Goal: Information Seeking & Learning: Learn about a topic

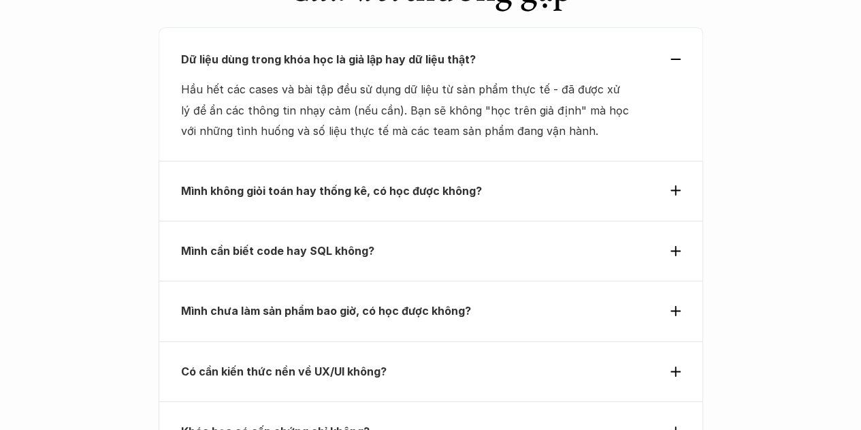
scroll to position [4847, 0]
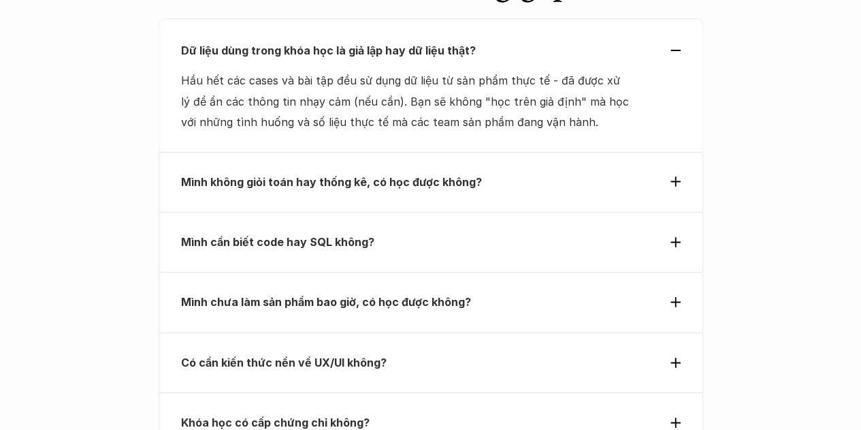
click at [675, 176] on use at bounding box center [675, 181] width 10 height 10
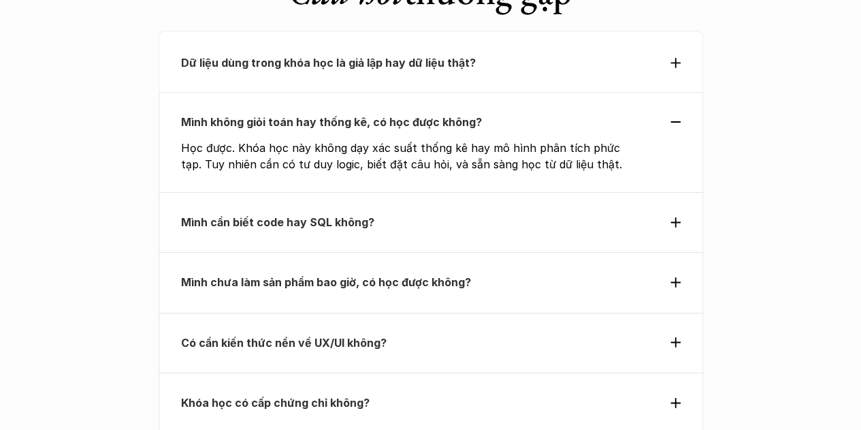
scroll to position [4836, 0]
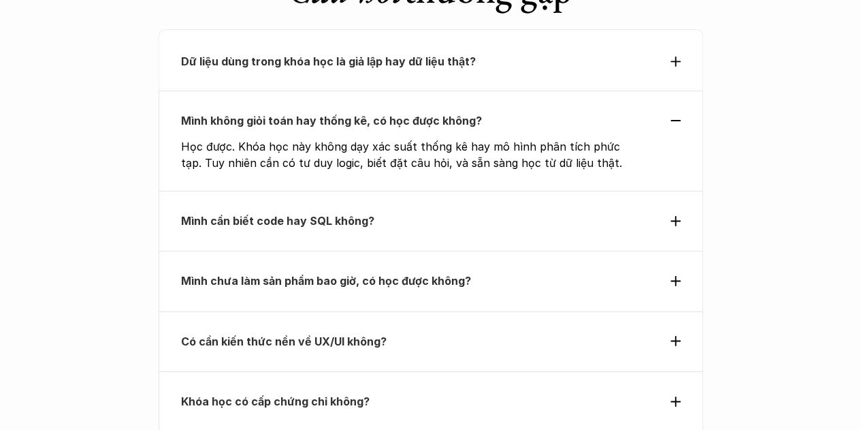
click at [676, 216] on icon at bounding box center [675, 221] width 10 height 10
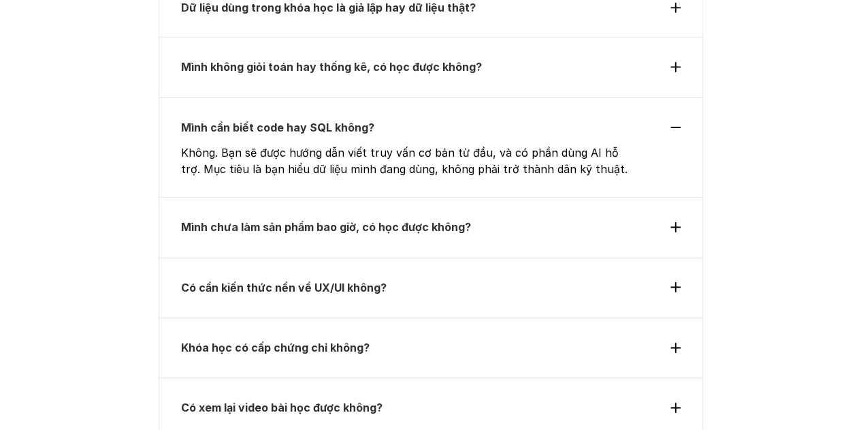
scroll to position [4892, 0]
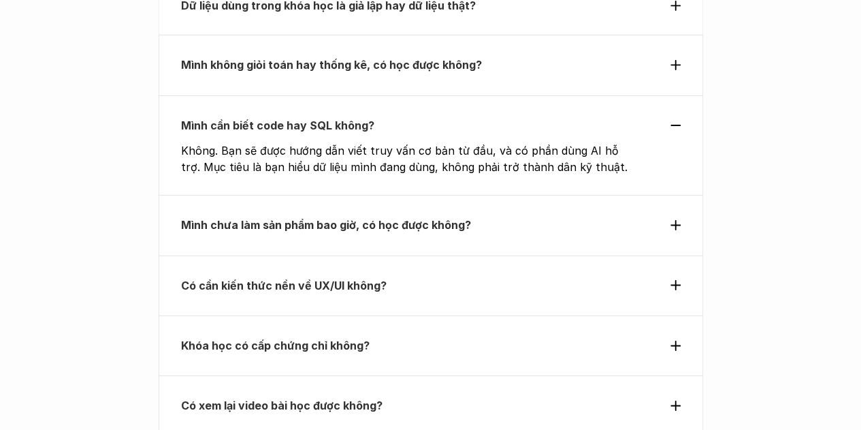
click at [687, 195] on div "Mình chưa làm sản phẩm bao giờ, có học được không?" at bounding box center [431, 225] width 545 height 60
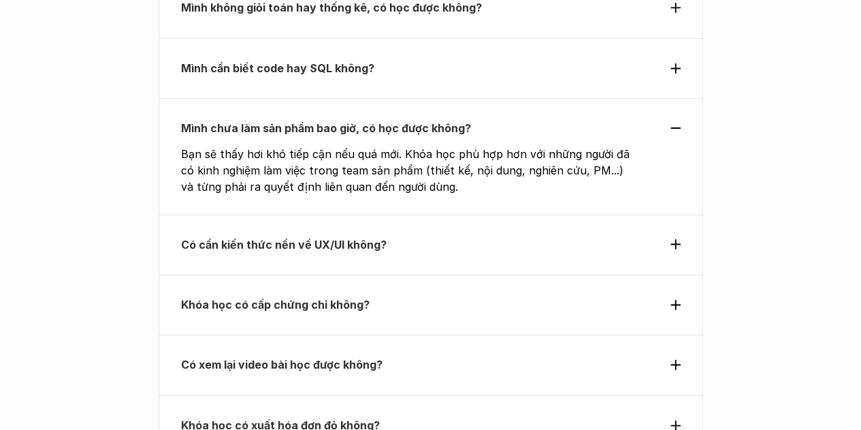
scroll to position [4950, 0]
click at [672, 238] on icon at bounding box center [675, 243] width 10 height 10
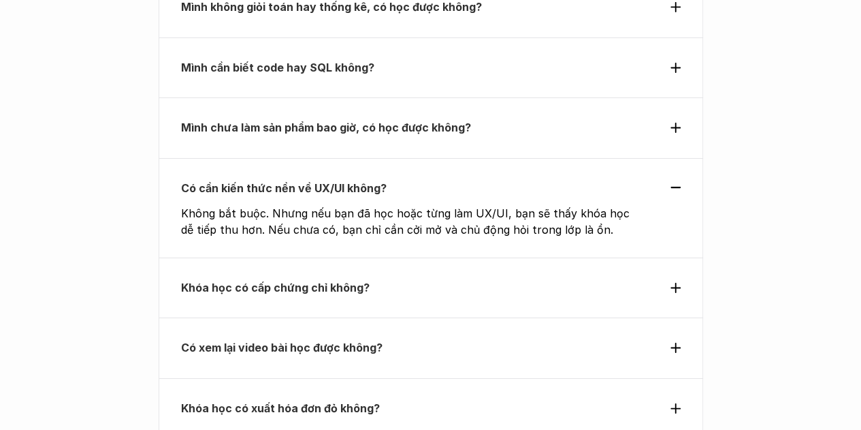
click at [671, 282] on icon at bounding box center [675, 287] width 10 height 10
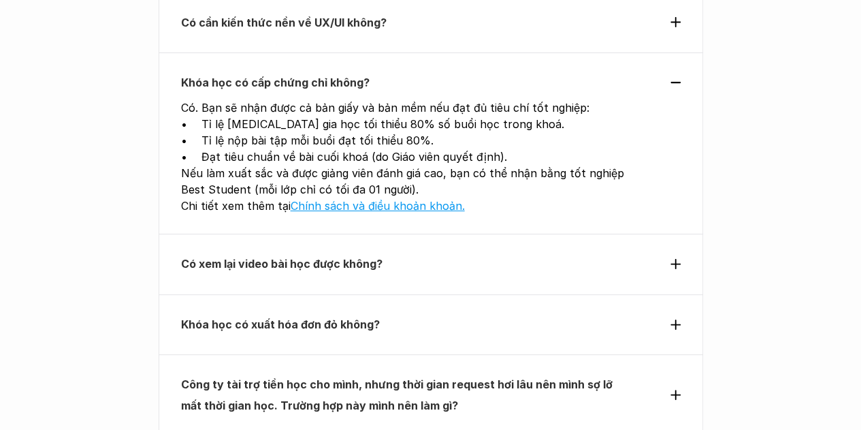
scroll to position [5116, 0]
click at [671, 258] on icon at bounding box center [675, 263] width 10 height 10
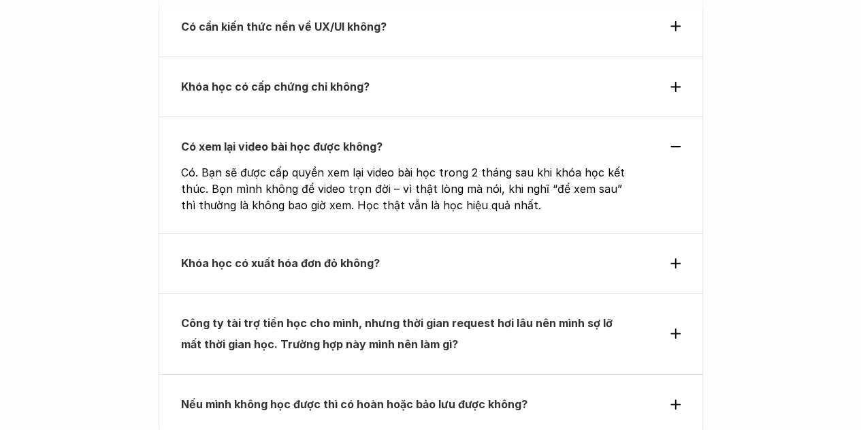
scroll to position [5112, 0]
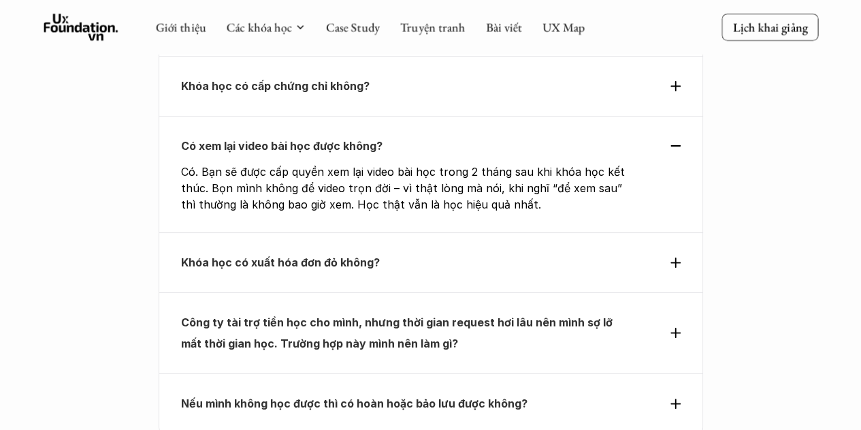
click at [674, 257] on use at bounding box center [675, 262] width 10 height 10
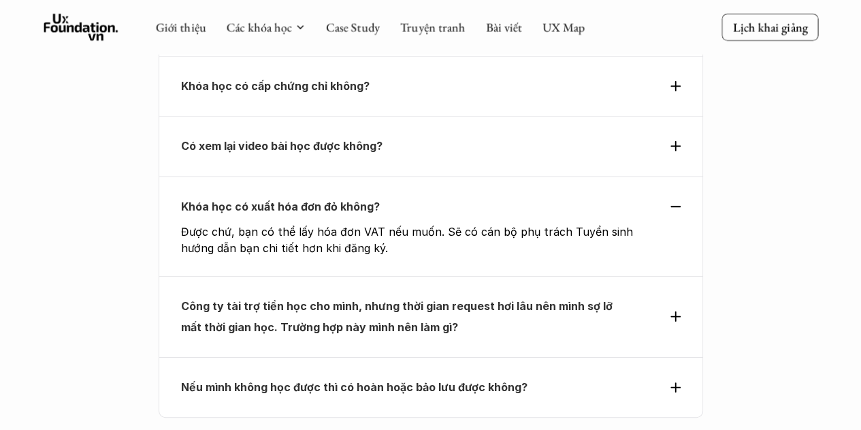
click at [676, 311] on icon at bounding box center [675, 316] width 10 height 10
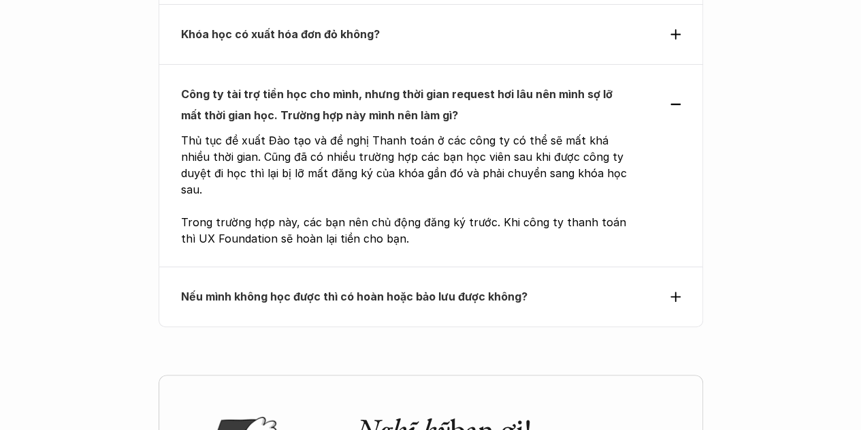
scroll to position [5285, 0]
click at [666, 285] on div "Nếu mình không học được thì có hoàn hoặc bảo lưu được không?" at bounding box center [431, 295] width 500 height 20
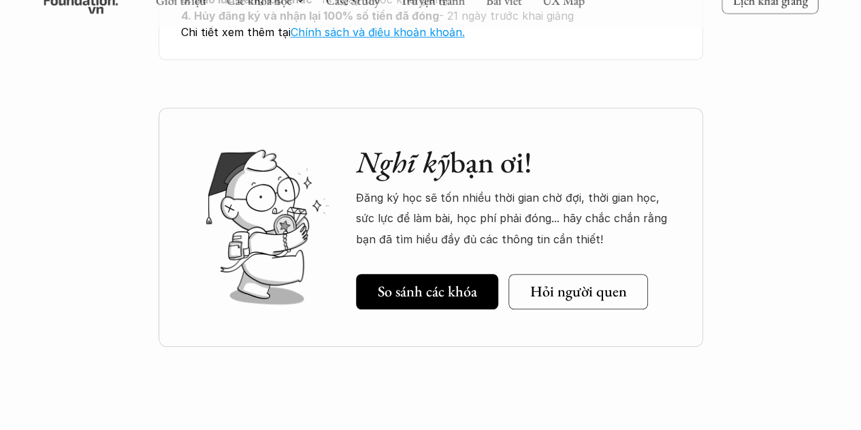
scroll to position [5534, 0]
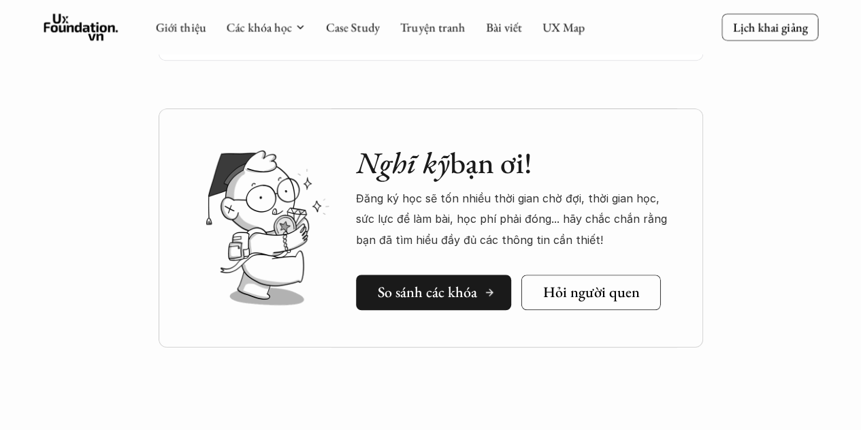
click at [466, 283] on h5 "So sánh các khóa" at bounding box center [427, 292] width 99 height 18
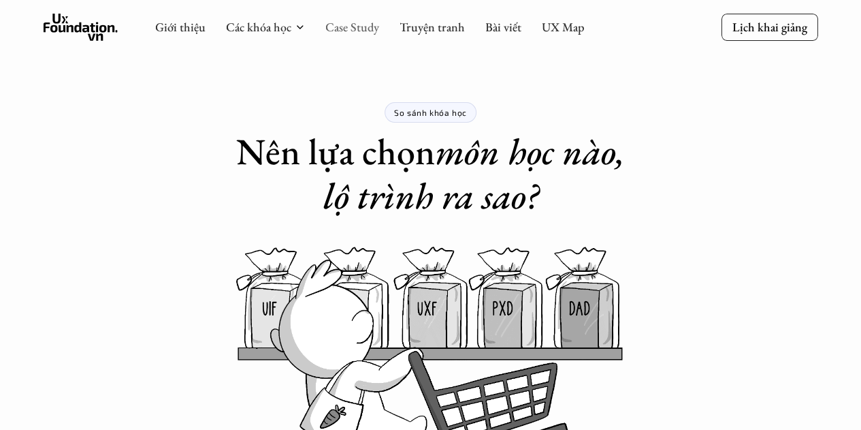
click at [350, 33] on link "Case Study" at bounding box center [352, 27] width 54 height 16
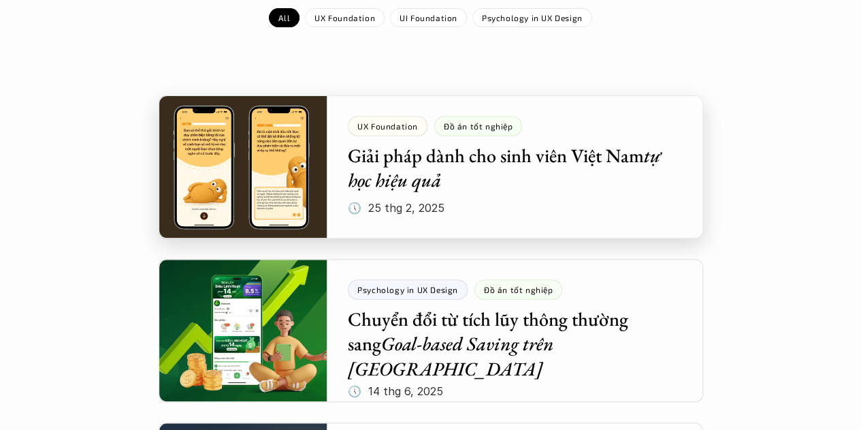
scroll to position [221, 0]
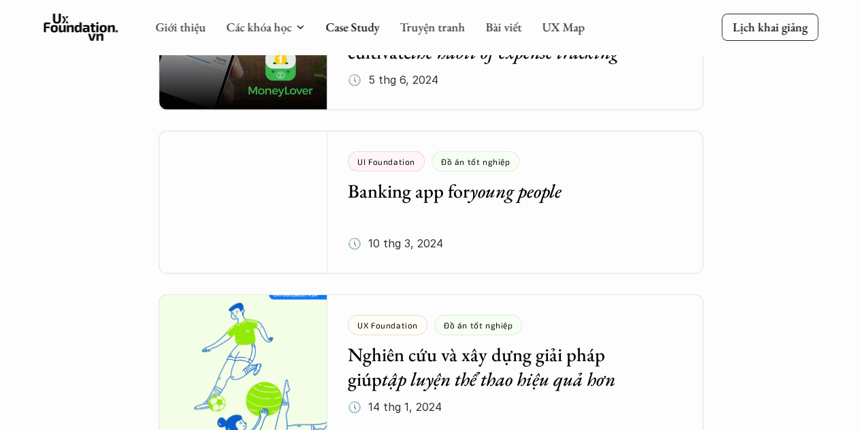
scroll to position [1981, 0]
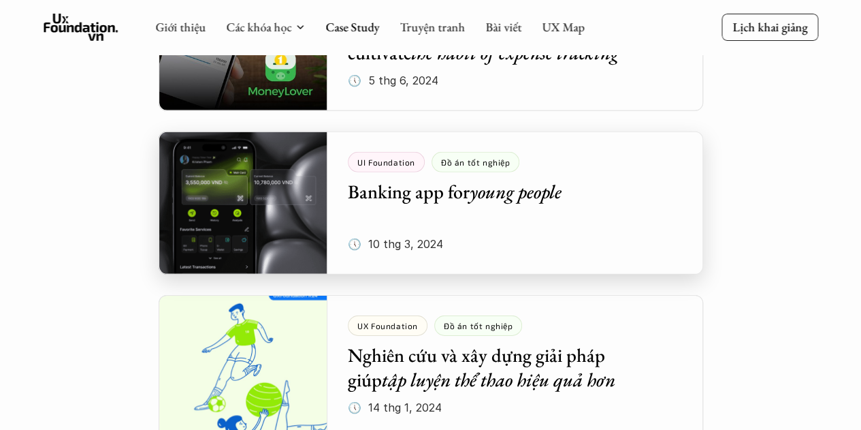
click at [536, 199] on div at bounding box center [431, 202] width 545 height 143
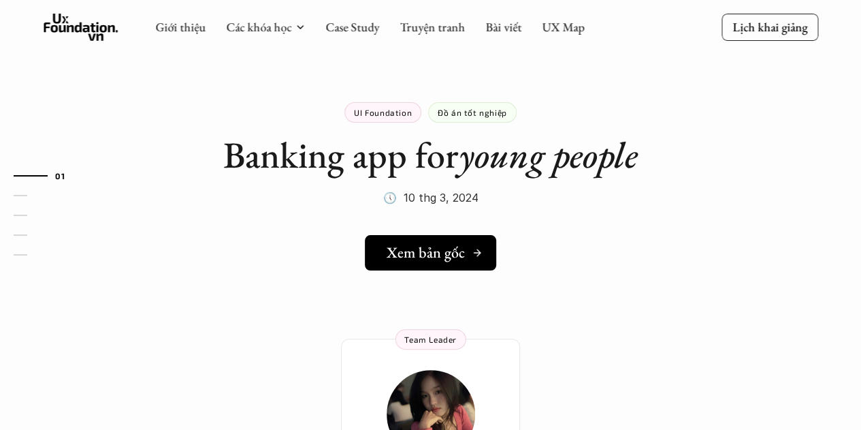
click at [443, 244] on h5 "Xem bản gốc" at bounding box center [426, 253] width 78 height 18
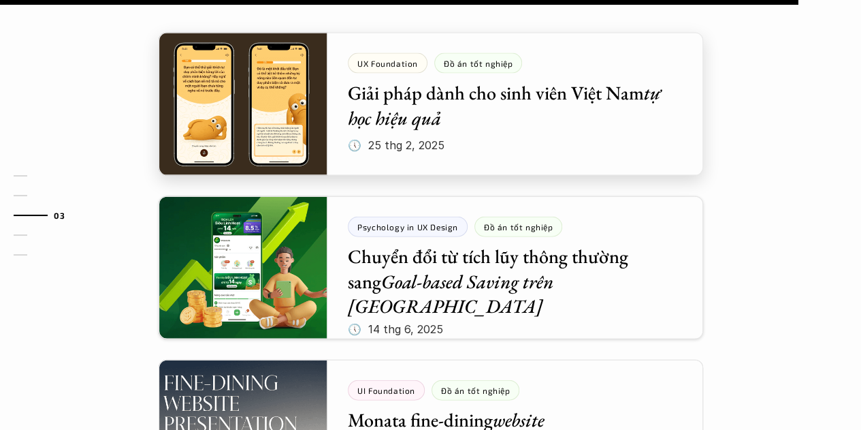
scroll to position [1427, 0]
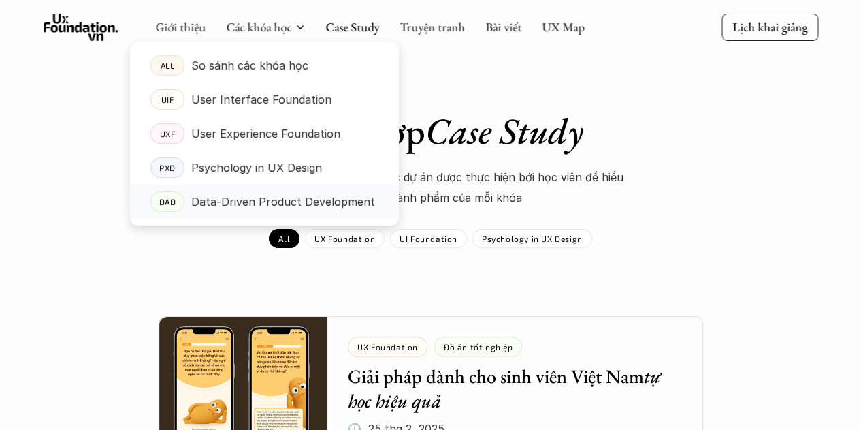
click at [265, 204] on p "Data-Driven Product Development" at bounding box center [283, 201] width 184 height 20
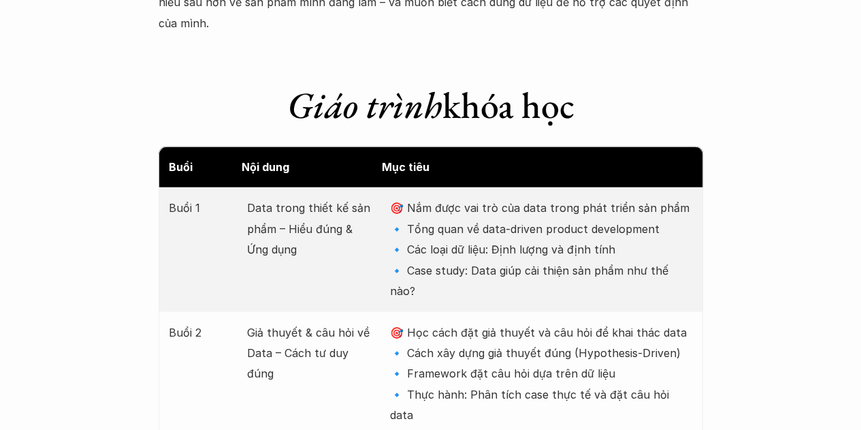
scroll to position [1687, 0]
